Goal: Information Seeking & Learning: Learn about a topic

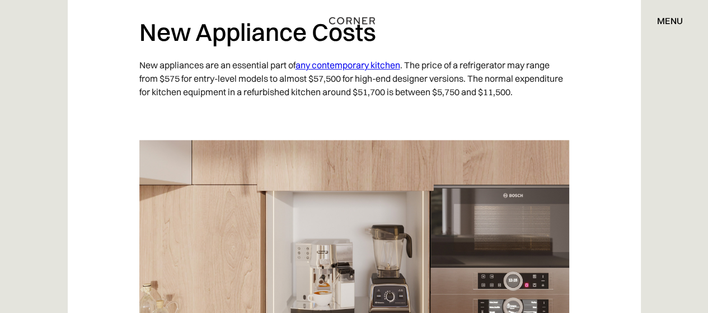
scroll to position [1007, 0]
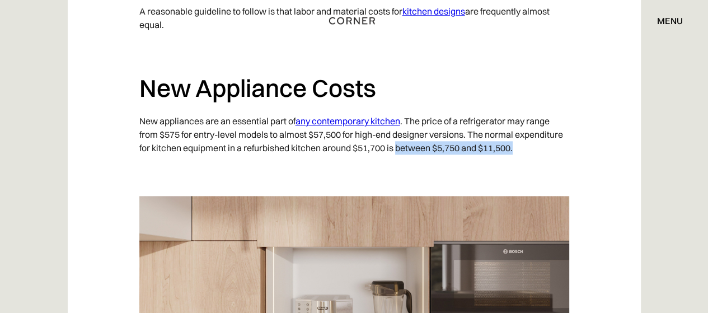
drag, startPoint x: 397, startPoint y: 115, endPoint x: 519, endPoint y: 114, distance: 122.0
click at [519, 114] on p "New appliances are an essential part of any contemporary kitchen . The price of…" at bounding box center [354, 134] width 430 height 51
copy p "between $5,750 and $11,500."
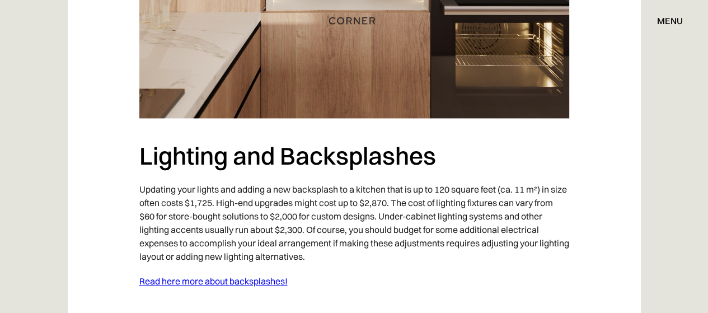
scroll to position [1399, 0]
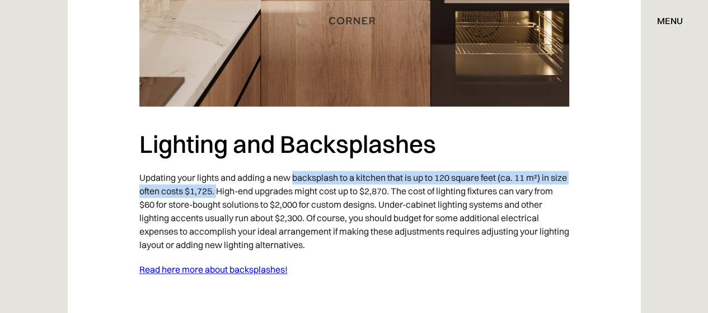
drag, startPoint x: 294, startPoint y: 145, endPoint x: 237, endPoint y: 157, distance: 57.7
click at [237, 165] on p "Updating your lights and adding a new backsplash to a kitchen that is up to 120…" at bounding box center [354, 211] width 430 height 92
copy p "backsplash to a kitchen that is up to 120 square feet (ca. 11 m²) in size often…"
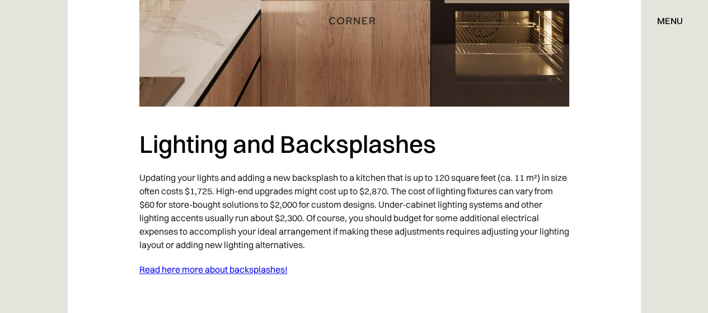
click at [401, 170] on p "Updating your lights and adding a new backsplash to a kitchen that is up to 120…" at bounding box center [354, 211] width 430 height 92
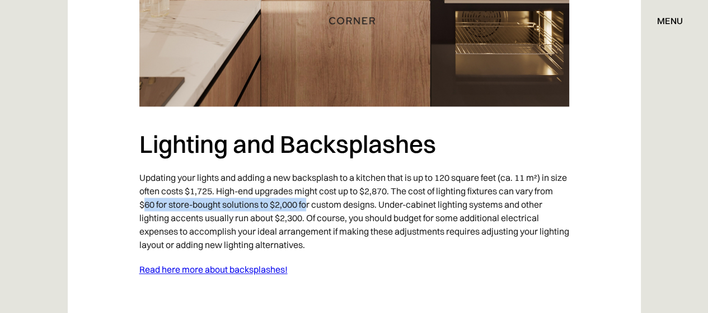
drag, startPoint x: 166, startPoint y: 171, endPoint x: 326, endPoint y: 174, distance: 160.7
click at [326, 174] on p "Updating your lights and adding a new backsplash to a kitchen that is up to 120…" at bounding box center [354, 211] width 430 height 92
copy p "60 for store-bought solutions to $2,000 fo"
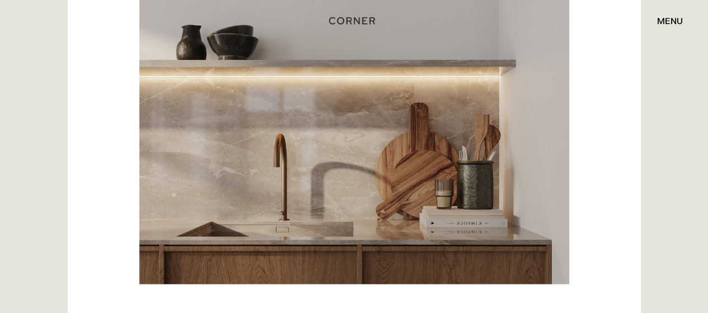
scroll to position [1511, 0]
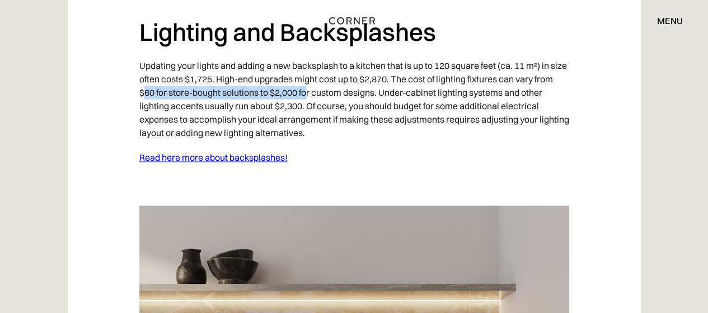
click at [194, 152] on link "Read here more about backsplashes!" at bounding box center [213, 157] width 148 height 11
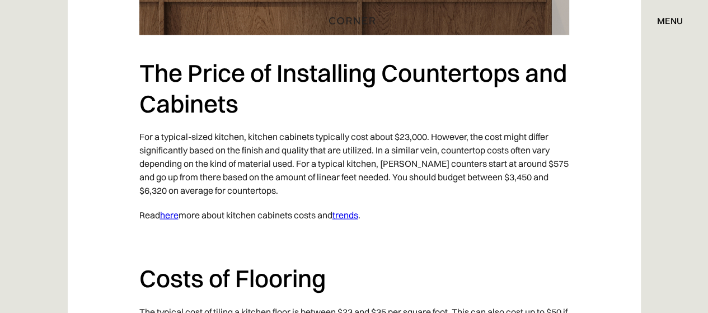
scroll to position [2009, 0]
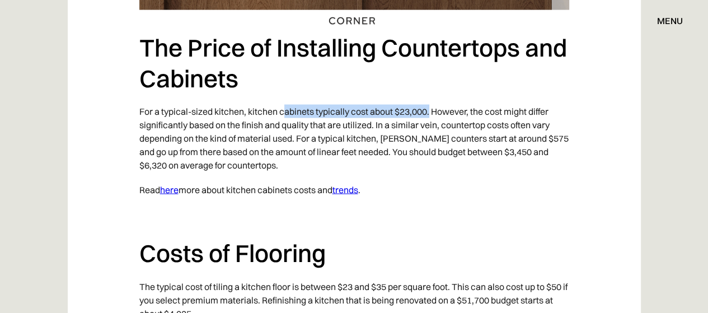
drag, startPoint x: 284, startPoint y: 74, endPoint x: 430, endPoint y: 78, distance: 146.1
click at [430, 99] on p "For a typical-sized kitchen, kitchen cabinets typically cost about $23,000. How…" at bounding box center [354, 138] width 430 height 78
copy p "abinets typically cost about $23,000."
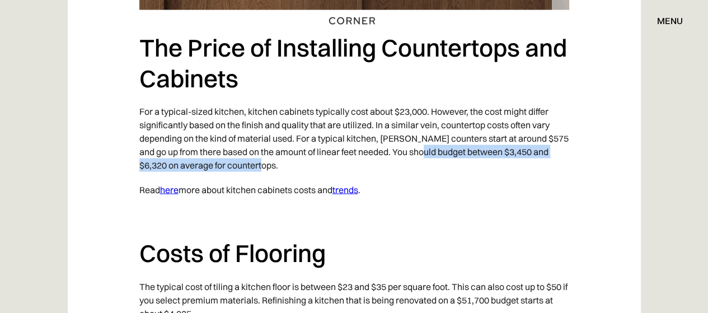
drag, startPoint x: 424, startPoint y: 118, endPoint x: 425, endPoint y: 127, distance: 9.7
click at [425, 127] on p "For a typical-sized kitchen, kitchen cabinets typically cost about $23,000. How…" at bounding box center [354, 138] width 430 height 78
copy p "budget between $3,450 and $6,320 on average for countertops."
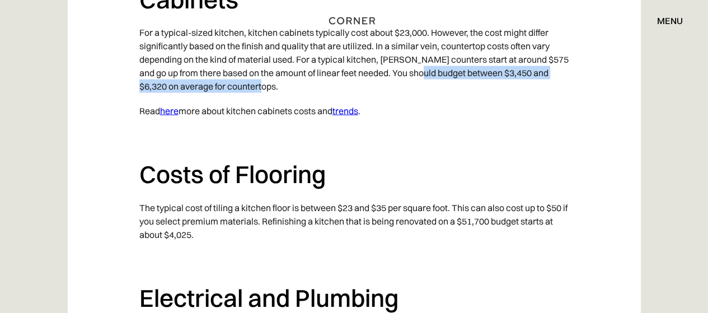
scroll to position [2177, 0]
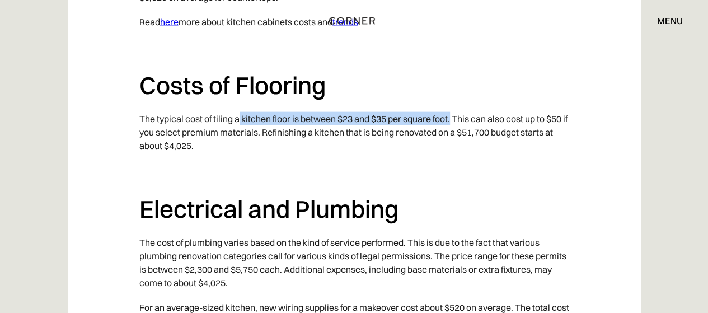
drag, startPoint x: 238, startPoint y: 87, endPoint x: 452, endPoint y: 88, distance: 214.4
click at [452, 106] on p "The typical cost of tiling a kitchen floor is between $23 and $35 per square fo…" at bounding box center [354, 131] width 430 height 51
copy p "kitchen floor is between $23 and $35 per square foot."
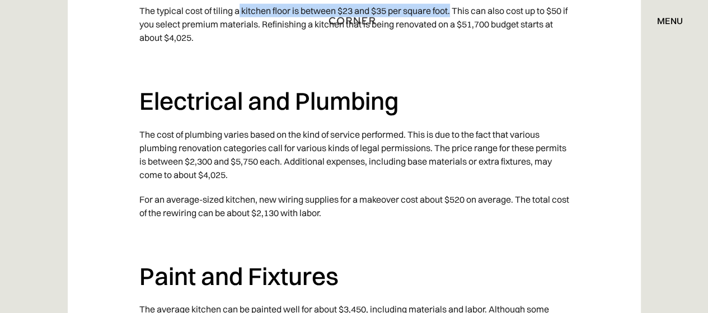
scroll to position [2289, 0]
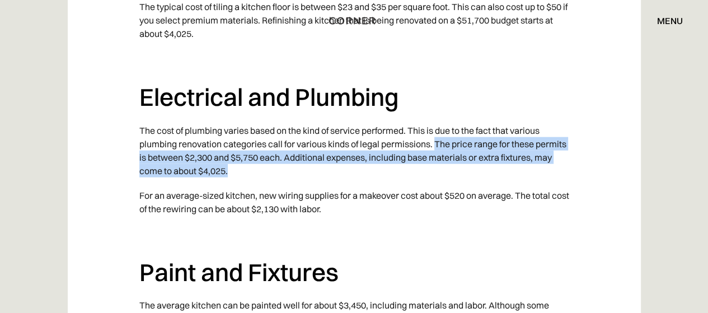
drag, startPoint x: 437, startPoint y: 110, endPoint x: 435, endPoint y: 133, distance: 23.5
click at [435, 133] on p "The cost of plumbing varies based on the kind of service performed. This is due…" at bounding box center [354, 150] width 430 height 65
copy p "The price range for these permits is between $2,300 and $5,750 each. Additional…"
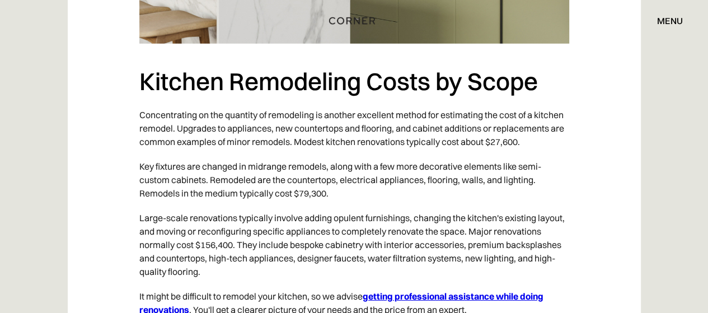
scroll to position [2960, 0]
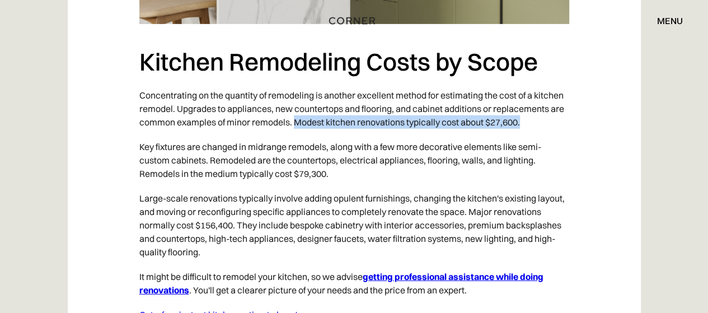
drag, startPoint x: 298, startPoint y: 88, endPoint x: 530, endPoint y: 90, distance: 232.3
click at [530, 90] on p "Concentrating on the quantity of remodeling is another excellent method for est…" at bounding box center [354, 108] width 430 height 51
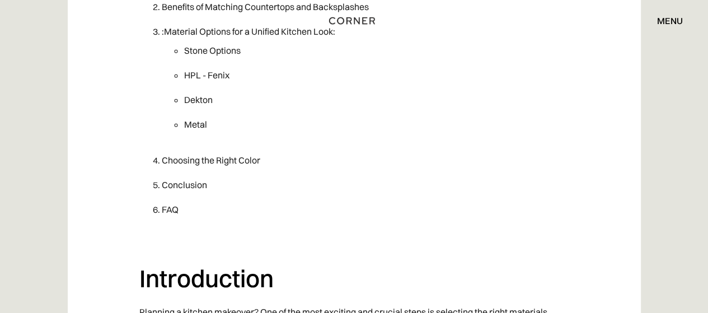
scroll to position [895, 0]
